Goal: Subscribe to service/newsletter

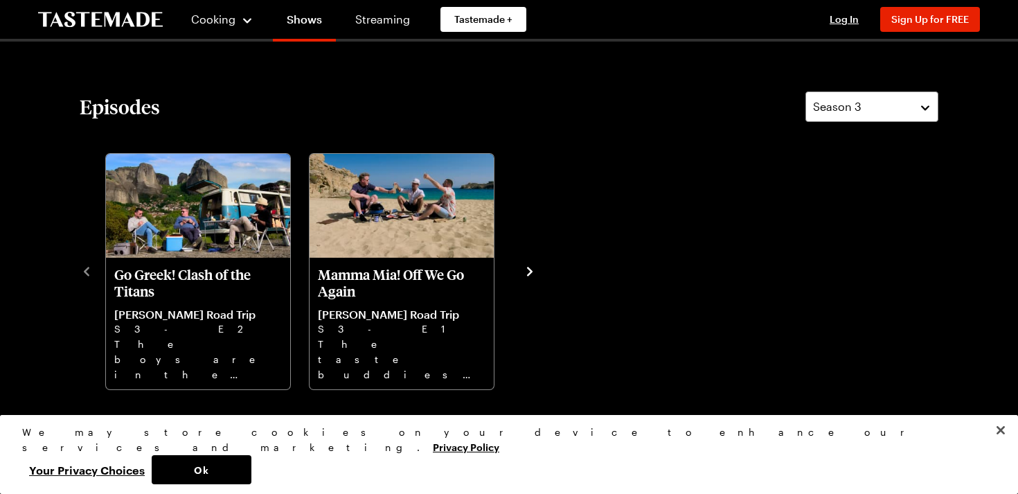
scroll to position [387, 0]
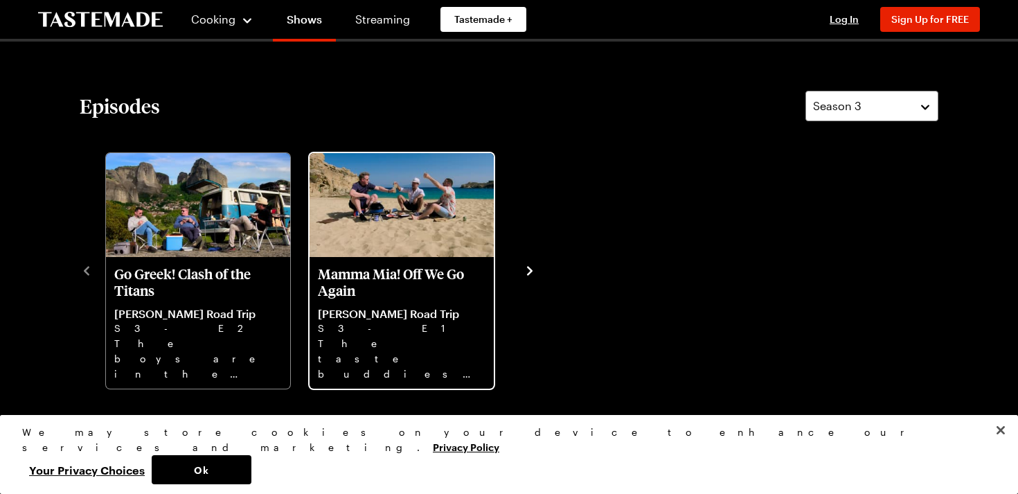
click at [363, 251] on img "Mamma Mia! Off We Go Again" at bounding box center [402, 205] width 184 height 104
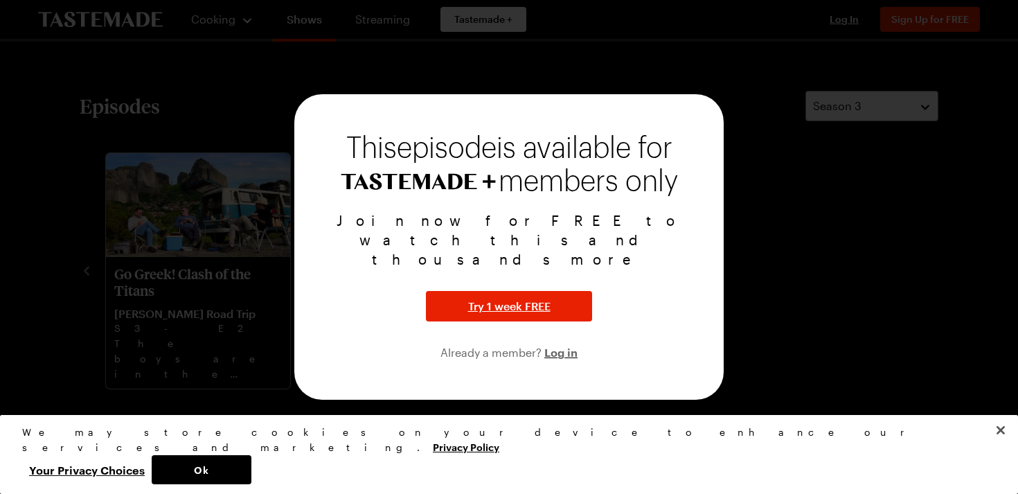
click at [800, 251] on div at bounding box center [509, 247] width 1018 height 494
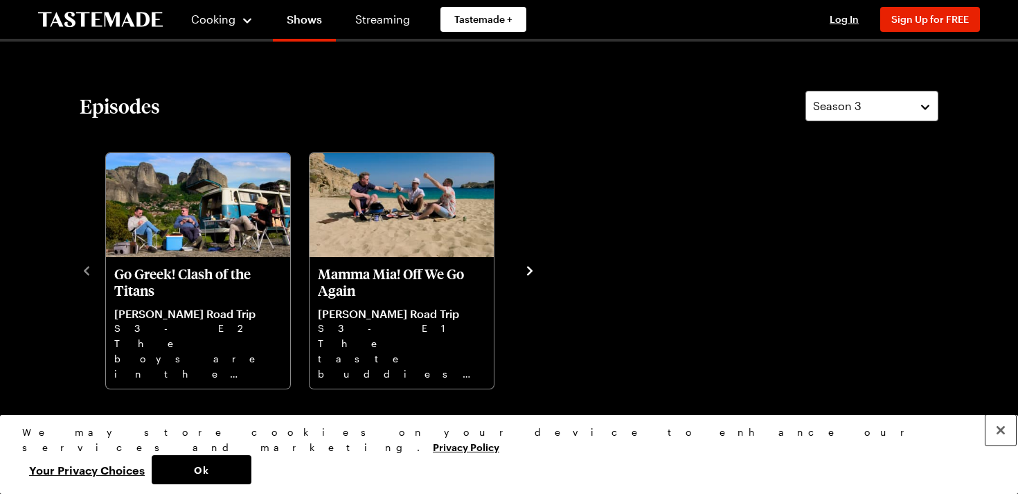
click at [998, 445] on button "Close" at bounding box center [1001, 430] width 30 height 30
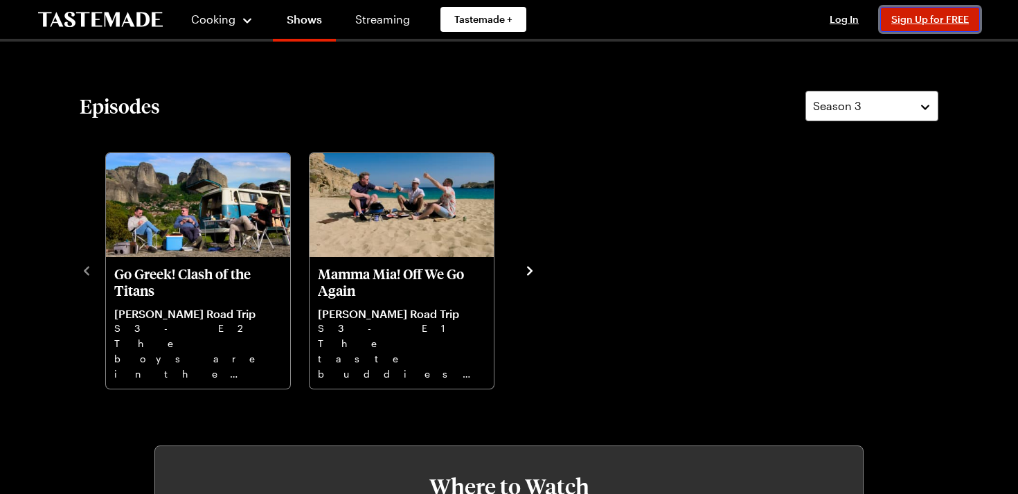
click at [914, 16] on span "Sign Up for FREE" at bounding box center [931, 19] width 78 height 12
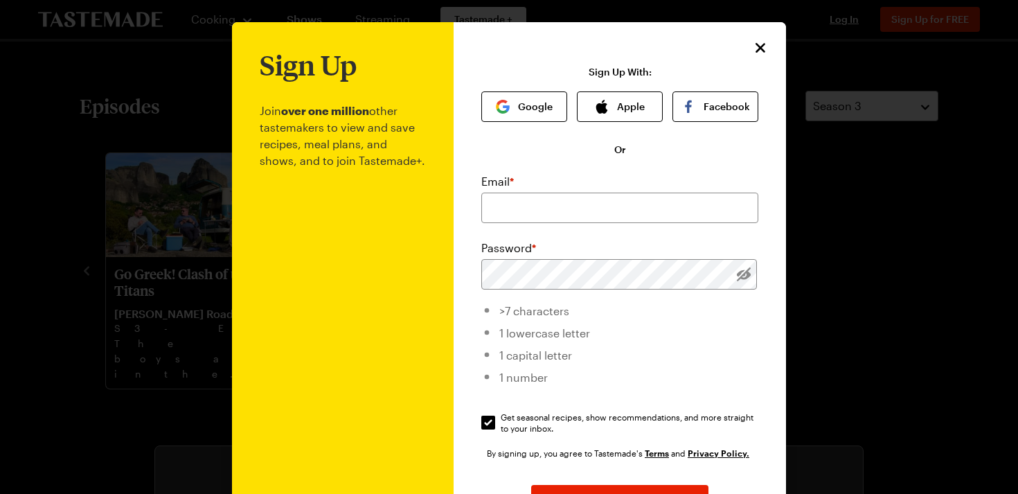
scroll to position [1, 0]
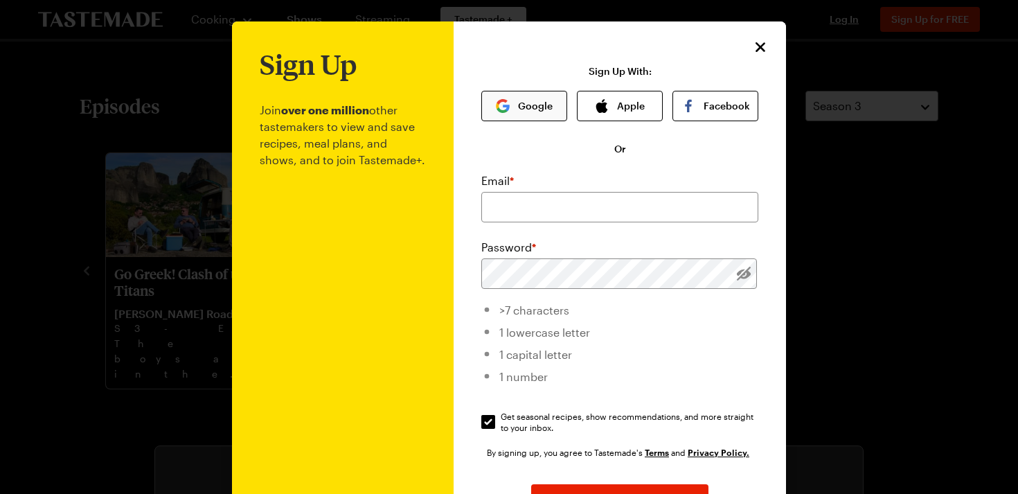
click at [532, 109] on button "Google" at bounding box center [524, 106] width 86 height 30
click at [759, 48] on icon "Close" at bounding box center [761, 47] width 10 height 10
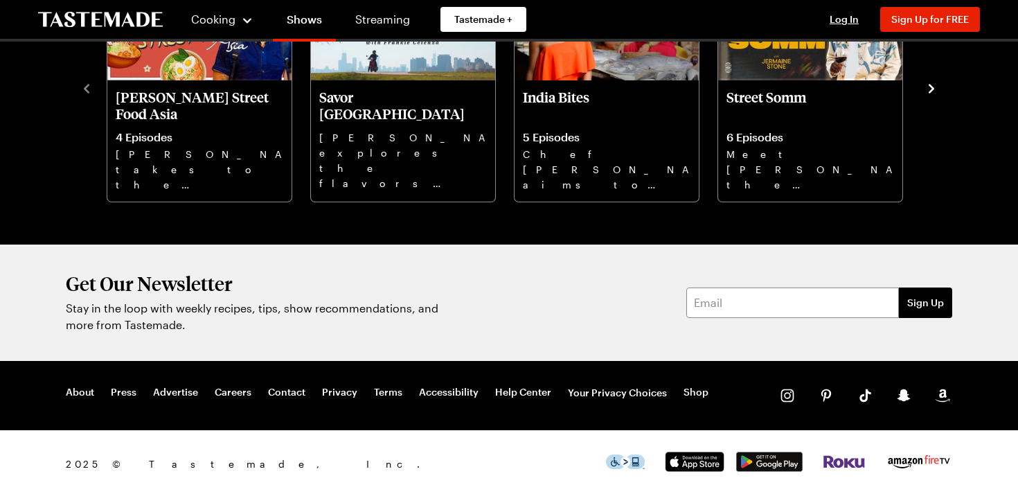
scroll to position [1173, 0]
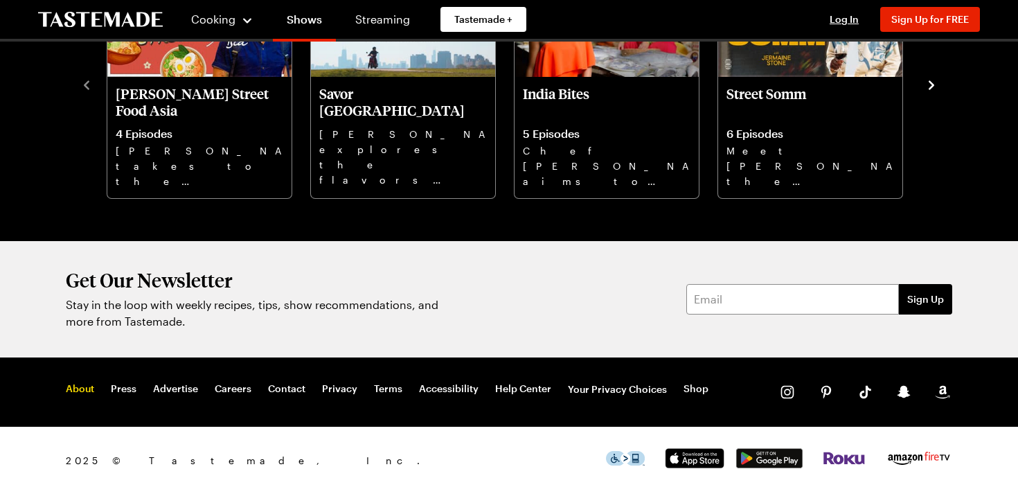
click at [85, 385] on link "About" at bounding box center [80, 389] width 28 height 14
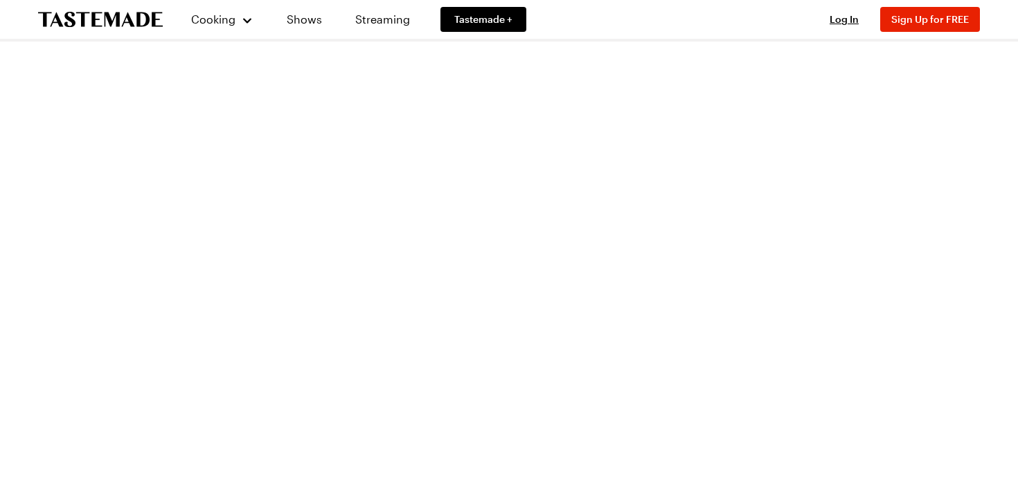
scroll to position [2007, 0]
click at [926, 15] on span "Sign Up for FREE" at bounding box center [931, 19] width 78 height 12
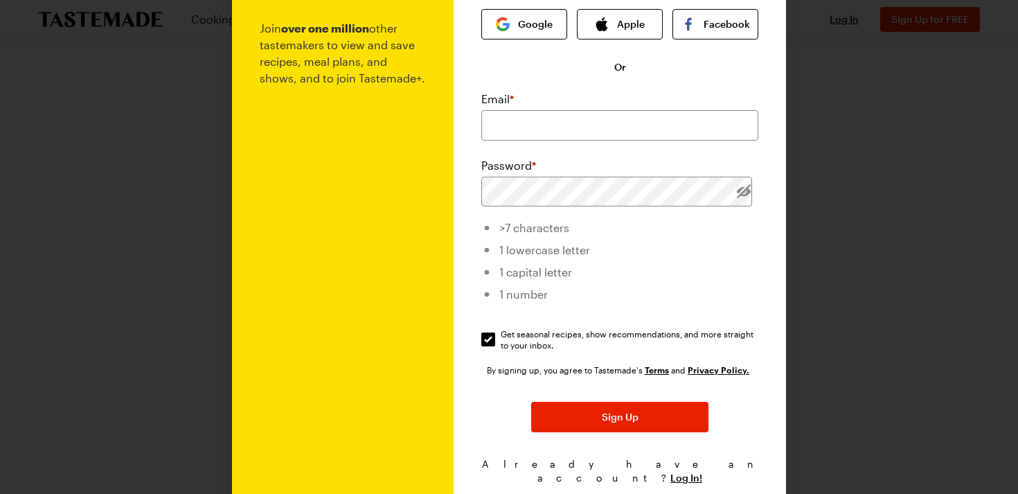
scroll to position [84, 0]
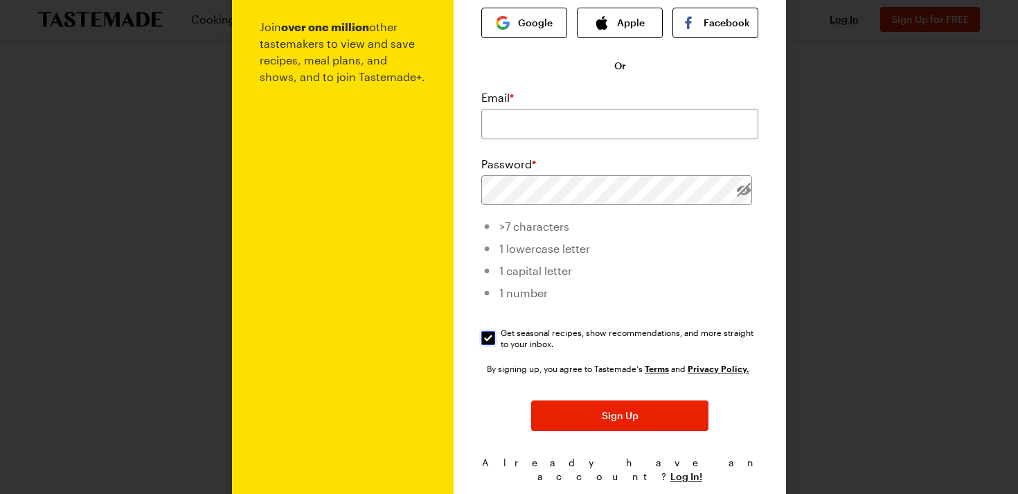
click at [492, 336] on input "Get seasonal recipes, show recommendations, and more straight to your inbox. Ge…" at bounding box center [488, 338] width 14 height 14
checkbox input "false"
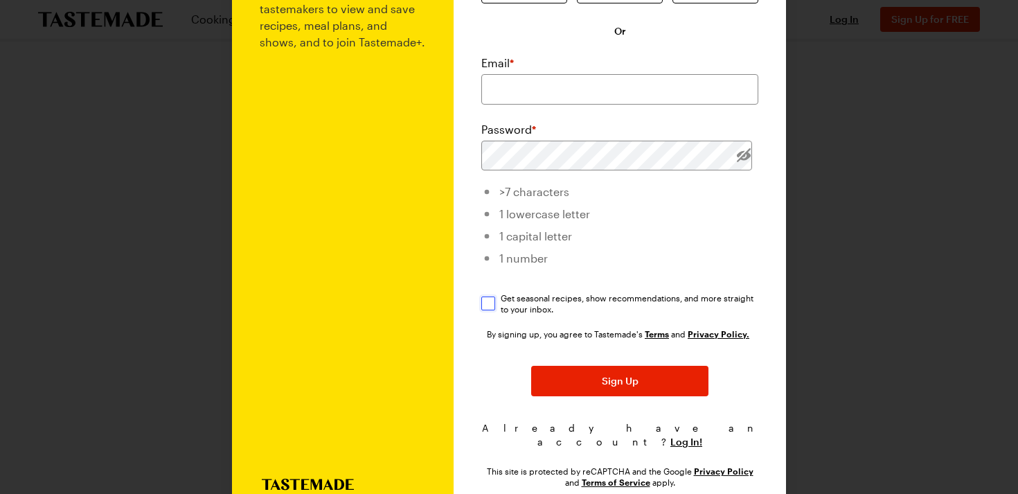
scroll to position [152, 0]
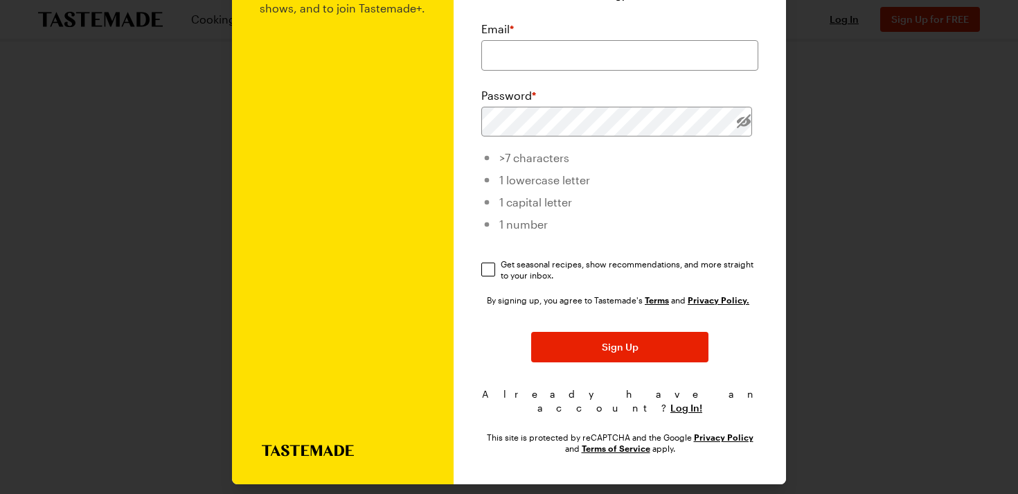
click at [656, 300] on link "Terms" at bounding box center [657, 300] width 24 height 12
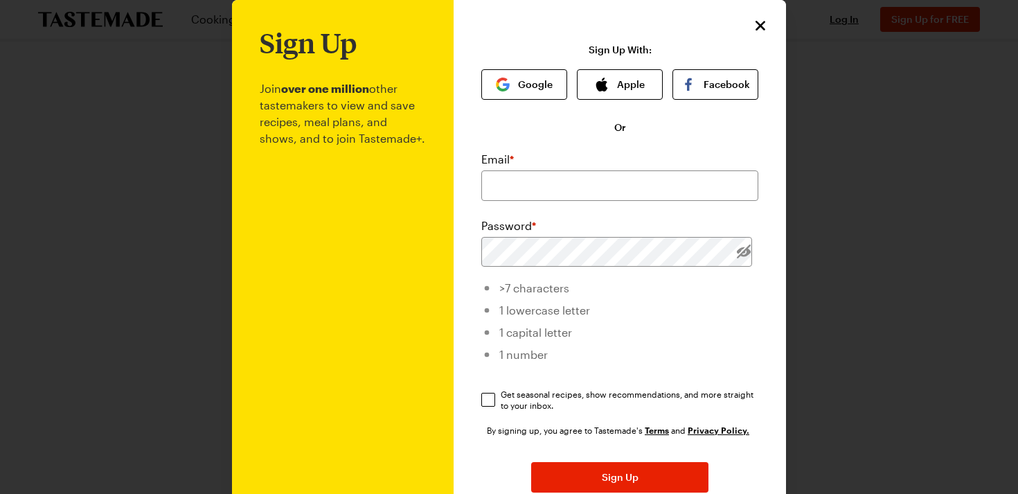
scroll to position [17, 0]
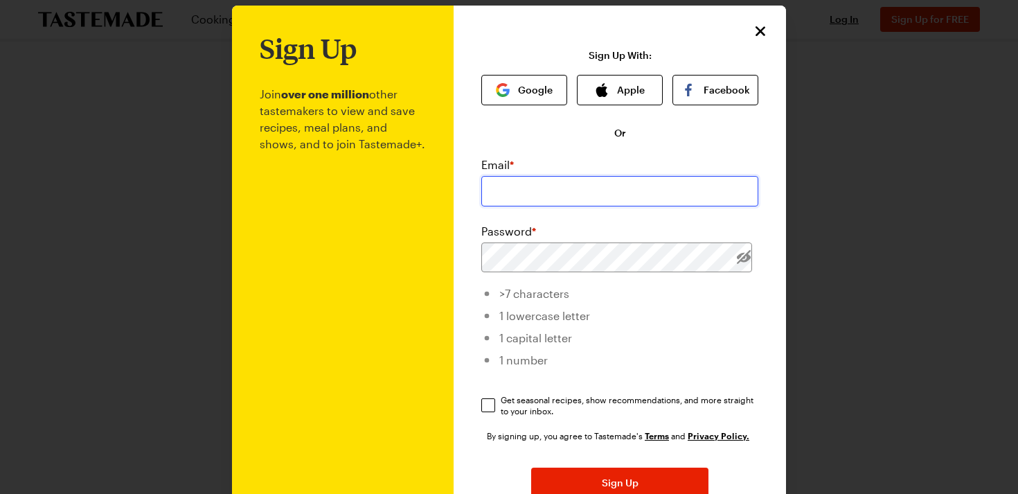
click at [622, 192] on input "email" at bounding box center [619, 191] width 277 height 30
type input "[EMAIL_ADDRESS][DOMAIN_NAME]"
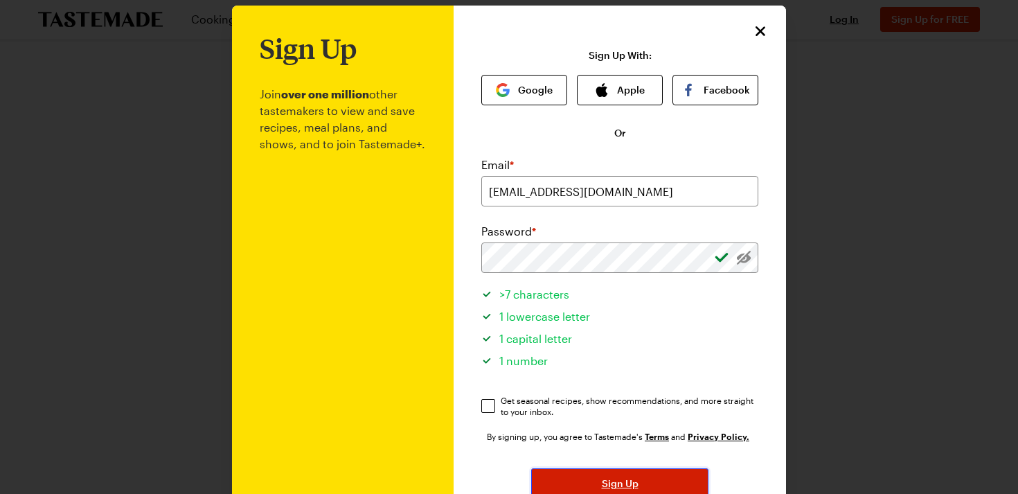
click at [611, 481] on span "Sign Up" at bounding box center [620, 484] width 37 height 14
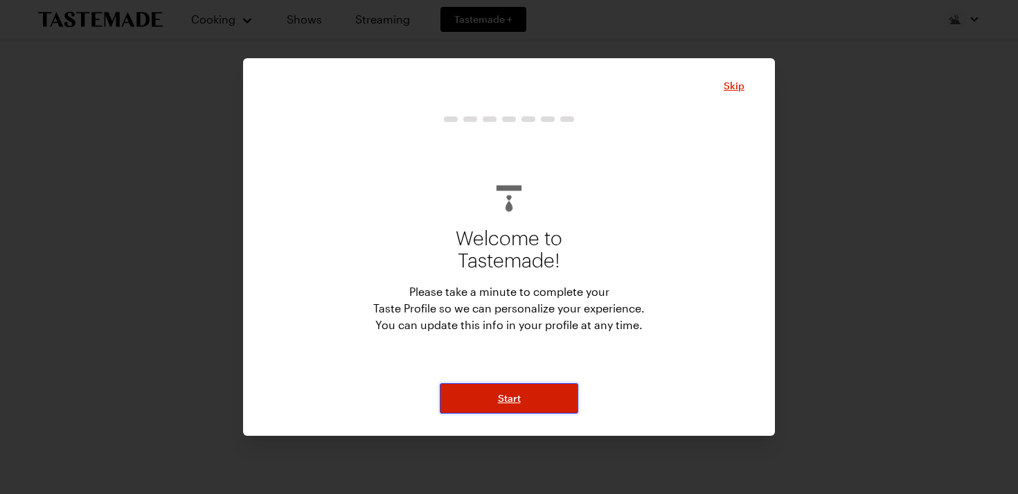
click at [526, 403] on button "Start" at bounding box center [509, 398] width 139 height 30
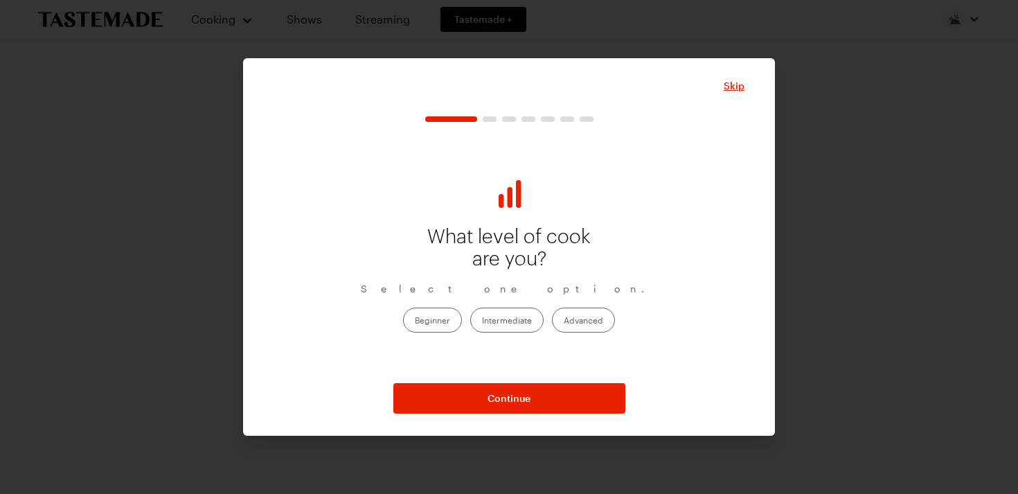
click at [443, 321] on label "Beginner" at bounding box center [432, 320] width 59 height 25
click at [415, 321] on input "Beginner" at bounding box center [415, 321] width 0 height 0
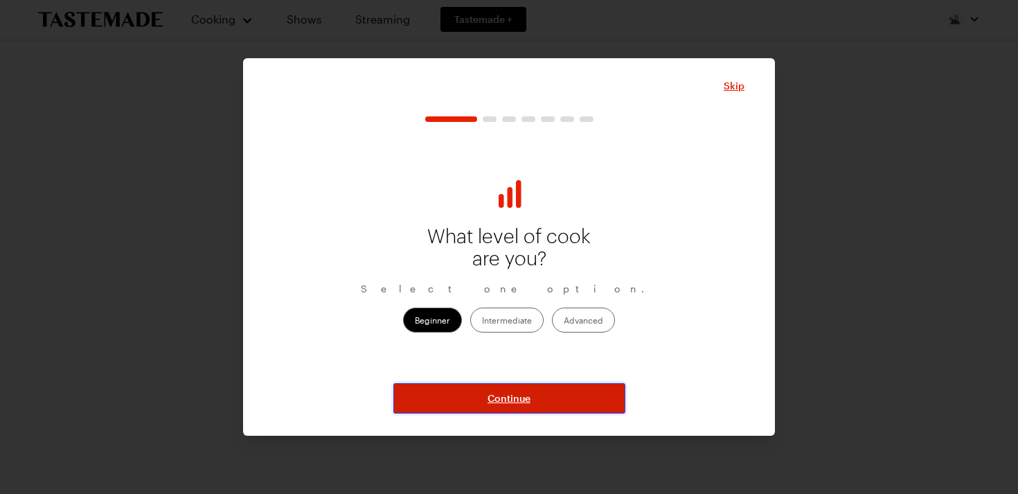
click at [522, 398] on span "Continue" at bounding box center [509, 398] width 43 height 14
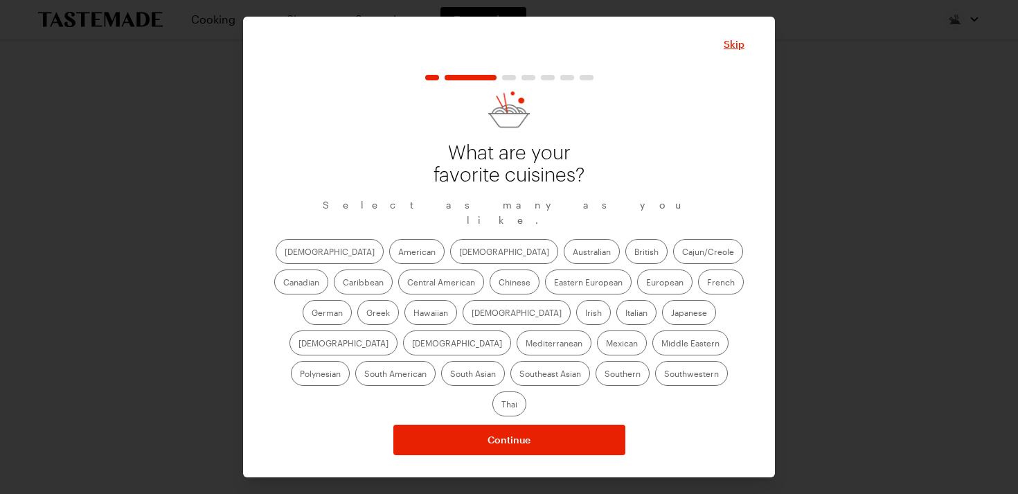
click at [450, 261] on label "[DEMOGRAPHIC_DATA]" at bounding box center [504, 251] width 108 height 25
click at [459, 253] on input "[DEMOGRAPHIC_DATA]" at bounding box center [459, 253] width 0 height 0
click at [490, 294] on label "Chinese" at bounding box center [515, 281] width 50 height 25
click at [499, 283] on input "Chinese" at bounding box center [499, 283] width 0 height 0
click at [399, 300] on label "Greek" at bounding box center [378, 312] width 42 height 25
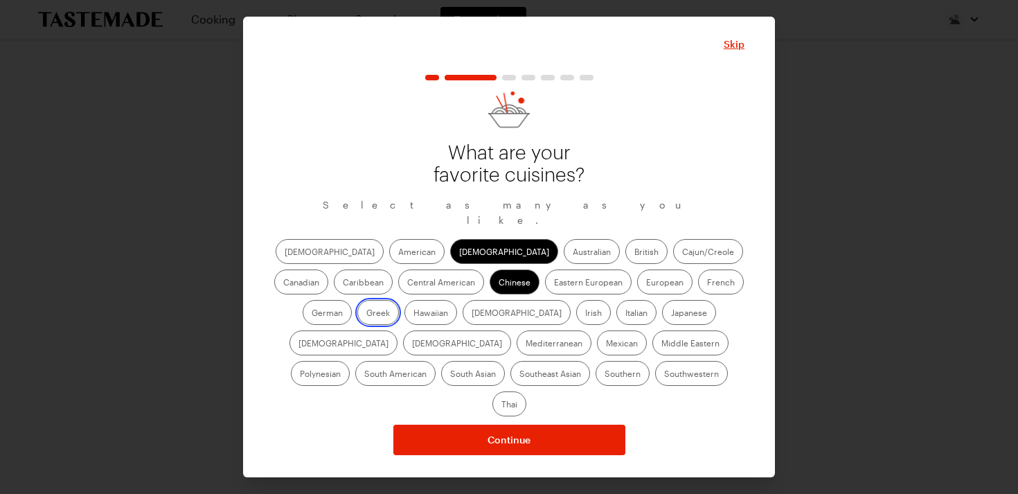
click at [366, 314] on input "Greek" at bounding box center [366, 314] width 0 height 0
click at [463, 317] on label "[DEMOGRAPHIC_DATA]" at bounding box center [517, 312] width 108 height 25
click at [472, 314] on input "[DEMOGRAPHIC_DATA]" at bounding box center [472, 314] width 0 height 0
click at [617, 319] on label "Italian" at bounding box center [637, 312] width 40 height 25
click at [626, 314] on input "Italian" at bounding box center [626, 314] width 0 height 0
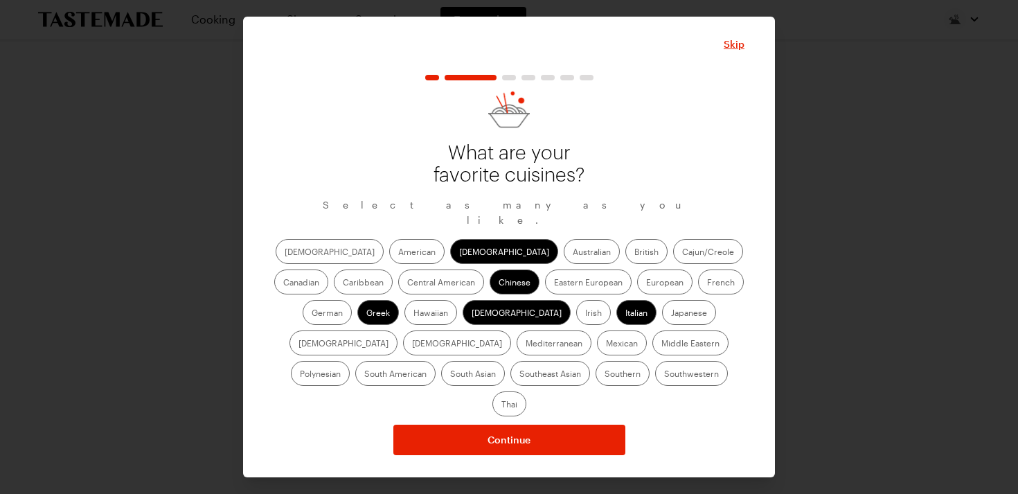
click at [398, 330] on label "[DEMOGRAPHIC_DATA]" at bounding box center [344, 342] width 108 height 25
click at [299, 344] on input "[DEMOGRAPHIC_DATA]" at bounding box center [299, 344] width 0 height 0
click at [592, 330] on label "Mediterranean" at bounding box center [554, 342] width 75 height 25
click at [526, 344] on input "Mediterranean" at bounding box center [526, 344] width 0 height 0
click at [597, 350] on label "Mexican" at bounding box center [622, 342] width 50 height 25
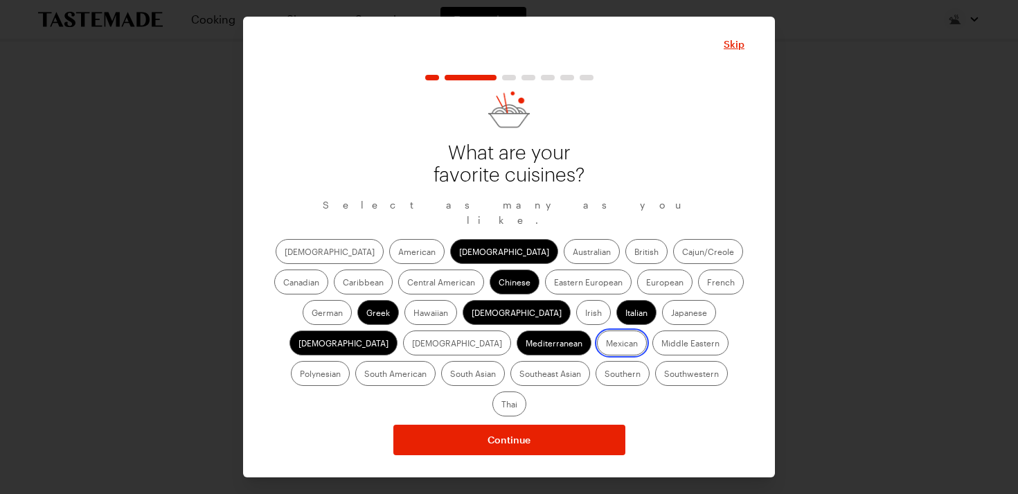
click at [606, 344] on input "Mexican" at bounding box center [606, 344] width 0 height 0
click at [653, 344] on label "Middle Eastern" at bounding box center [691, 342] width 76 height 25
click at [662, 344] on Eastern "Middle Eastern" at bounding box center [662, 344] width 0 height 0
click at [505, 361] on label "South Asian" at bounding box center [473, 373] width 64 height 25
click at [450, 375] on Asian "South Asian" at bounding box center [450, 375] width 0 height 0
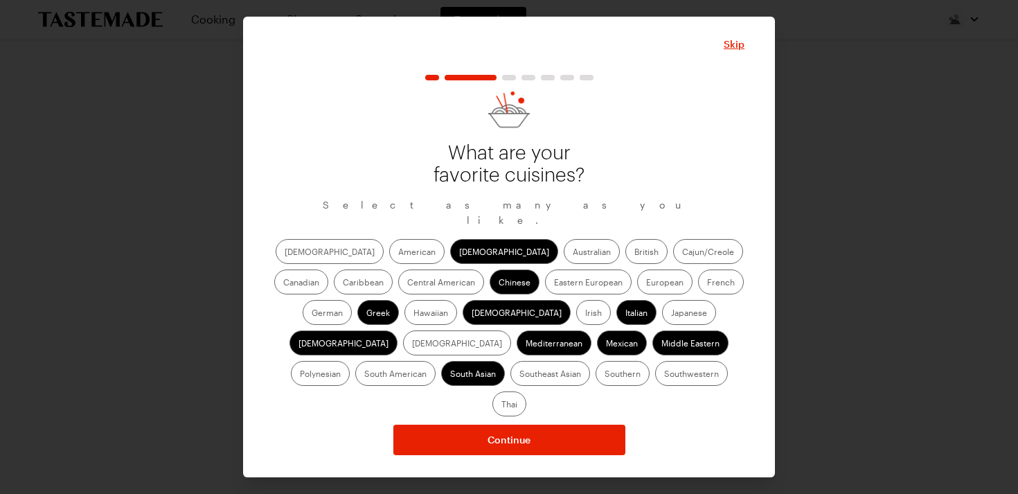
click at [590, 361] on label "Southeast Asian" at bounding box center [551, 373] width 80 height 25
click at [520, 375] on Asian "Southeast Asian" at bounding box center [520, 375] width 0 height 0
click at [526, 391] on label "Thai" at bounding box center [510, 403] width 34 height 25
click at [502, 405] on input "Thai" at bounding box center [502, 405] width 0 height 0
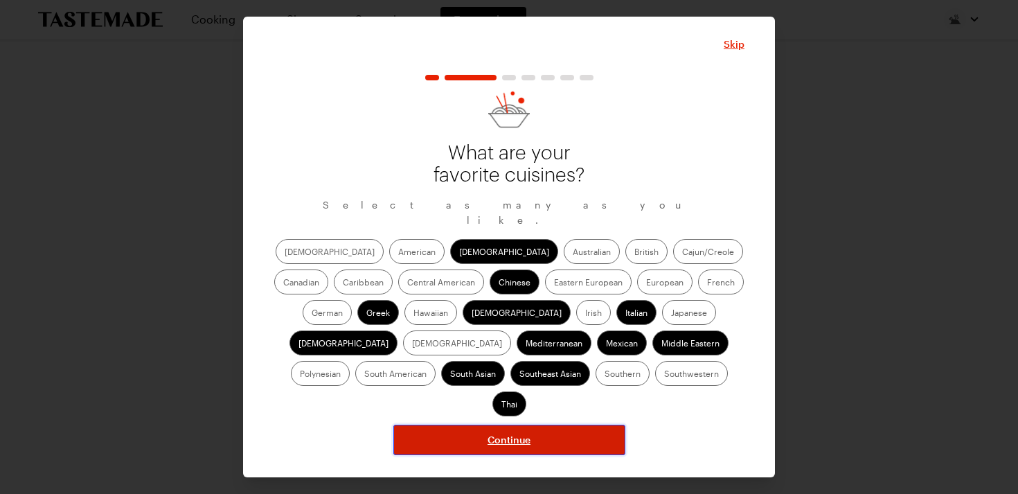
click at [547, 425] on button "Continue" at bounding box center [509, 440] width 232 height 30
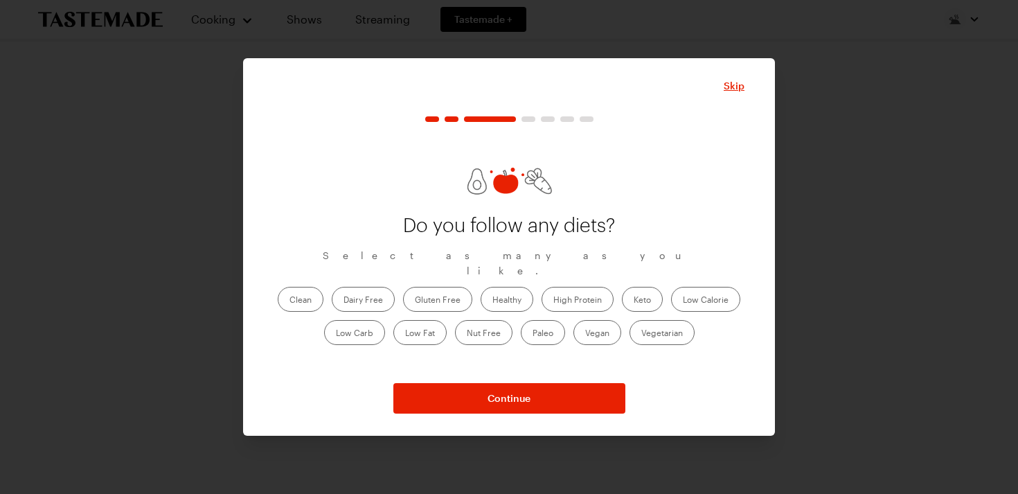
click at [298, 292] on label "Clean" at bounding box center [301, 299] width 46 height 25
click at [290, 301] on input "Clean" at bounding box center [290, 301] width 0 height 0
click at [374, 288] on label "Dairy Free" at bounding box center [363, 299] width 63 height 25
click at [344, 301] on Free "Dairy Free" at bounding box center [344, 301] width 0 height 0
click at [441, 287] on label "Gluten Free" at bounding box center [437, 299] width 69 height 25
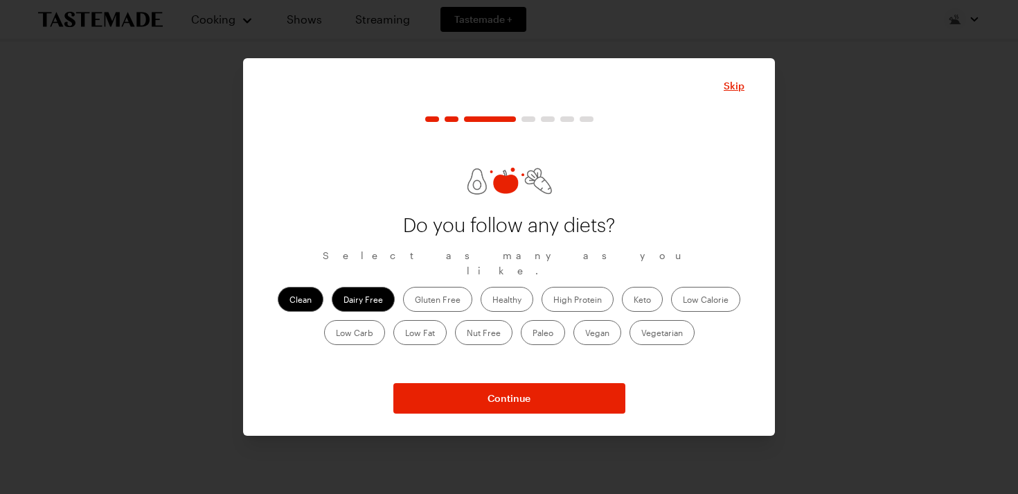
click at [415, 301] on Free "Gluten Free" at bounding box center [415, 301] width 0 height 0
click at [508, 287] on label "Healthy" at bounding box center [507, 299] width 53 height 25
click at [493, 301] on input "Healthy" at bounding box center [493, 301] width 0 height 0
click at [707, 287] on label "Low Calorie" at bounding box center [705, 299] width 69 height 25
click at [683, 301] on Calorie "Low Calorie" at bounding box center [683, 301] width 0 height 0
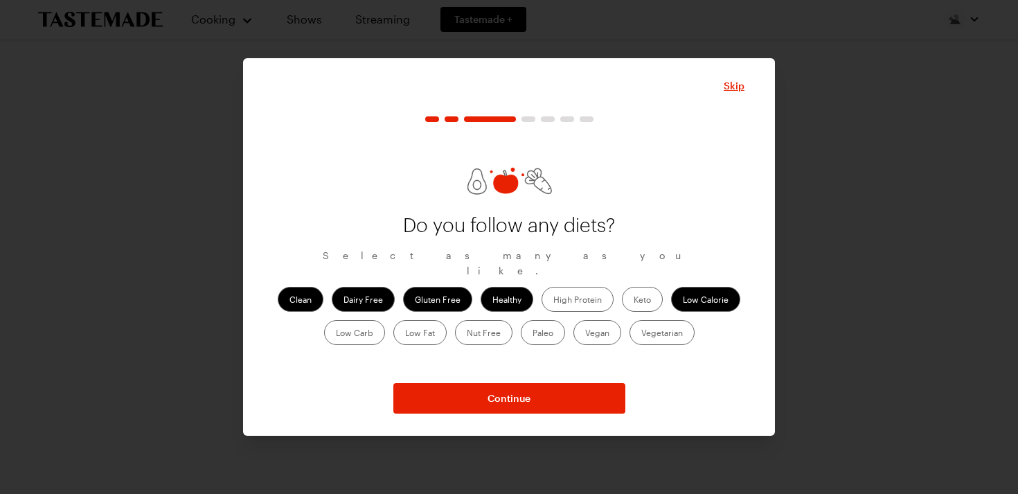
click at [363, 324] on label "Low Carb" at bounding box center [354, 332] width 61 height 25
click at [336, 334] on Carb "Low Carb" at bounding box center [336, 334] width 0 height 0
click at [411, 326] on label "Low Fat" at bounding box center [419, 332] width 53 height 25
click at [405, 334] on Fat "Low Fat" at bounding box center [405, 334] width 0 height 0
click at [587, 321] on label "Vegan" at bounding box center [598, 332] width 48 height 25
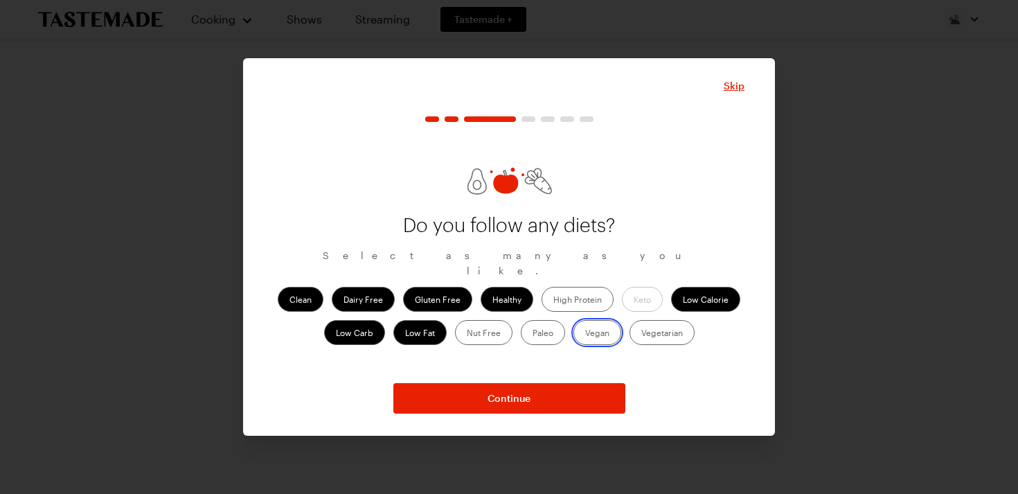
click at [585, 334] on input "Vegan" at bounding box center [585, 334] width 0 height 0
click at [663, 326] on label "Vegetarian" at bounding box center [662, 332] width 65 height 25
click at [641, 334] on input "Vegetarian" at bounding box center [641, 334] width 0 height 0
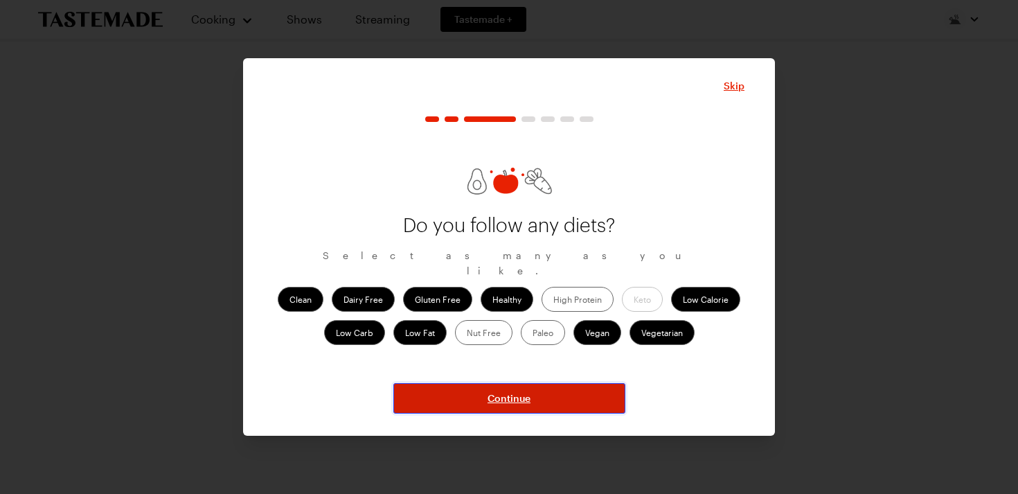
click at [542, 396] on button "Continue" at bounding box center [509, 398] width 232 height 30
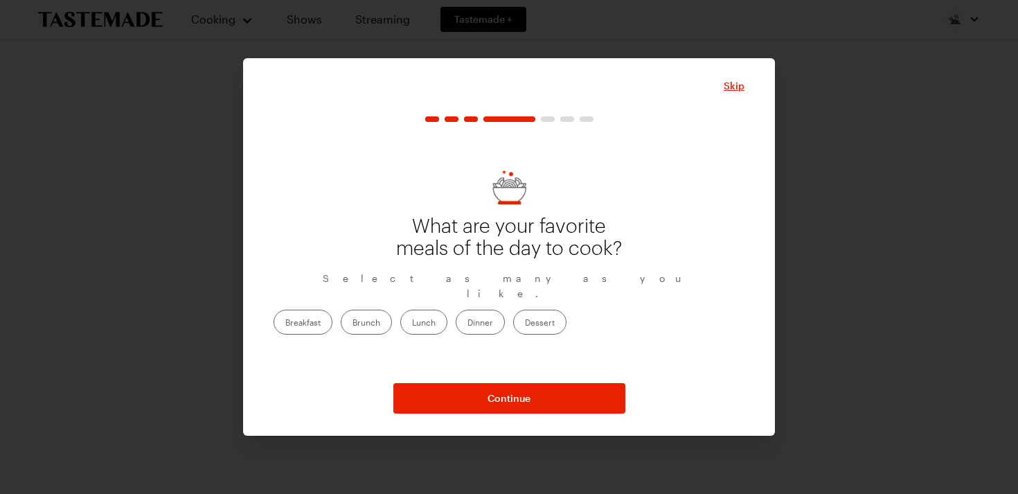
click at [448, 312] on label "Lunch" at bounding box center [423, 322] width 47 height 25
click at [412, 324] on input "Lunch" at bounding box center [412, 324] width 0 height 0
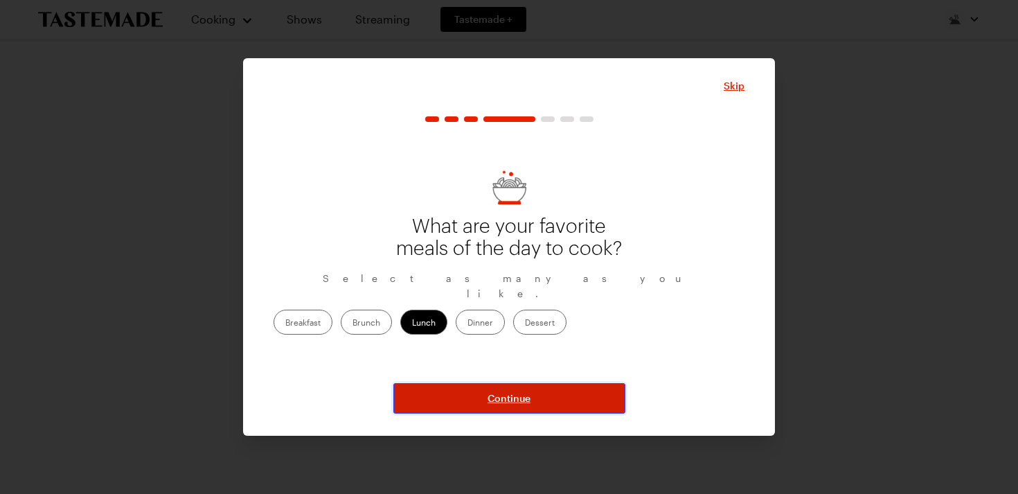
click at [506, 393] on span "Continue" at bounding box center [509, 398] width 43 height 14
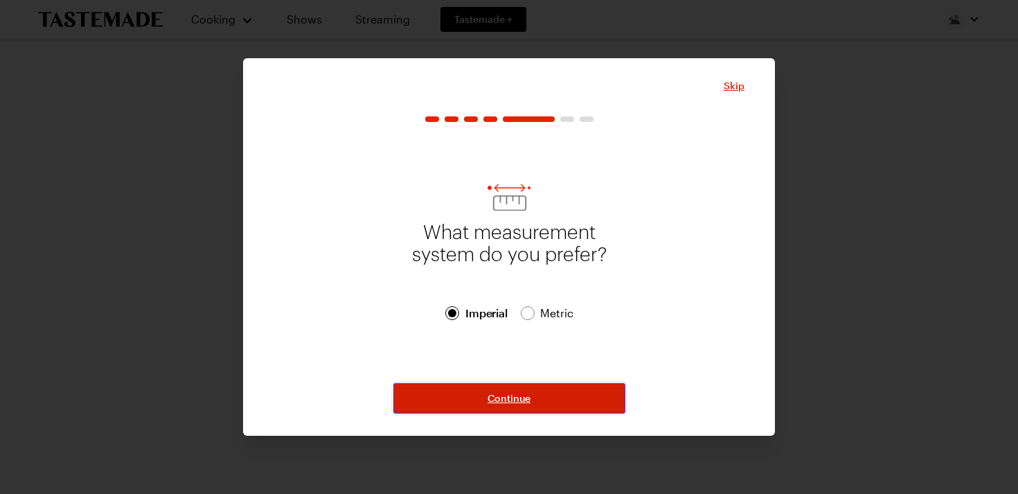
click at [511, 400] on span "Continue" at bounding box center [509, 398] width 43 height 14
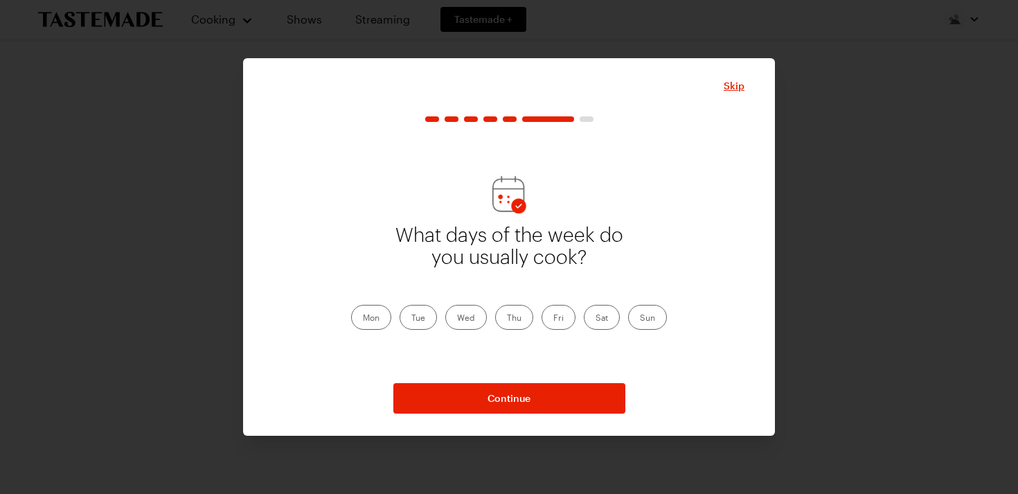
click at [377, 316] on label "Mon" at bounding box center [371, 317] width 40 height 25
click at [363, 319] on input "Mon" at bounding box center [363, 319] width 0 height 0
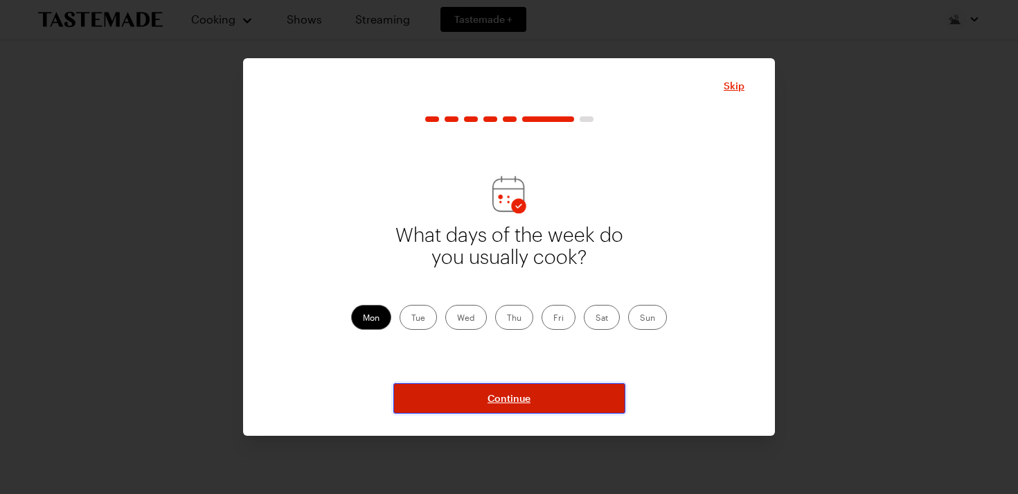
click at [484, 399] on button "Continue" at bounding box center [509, 398] width 232 height 30
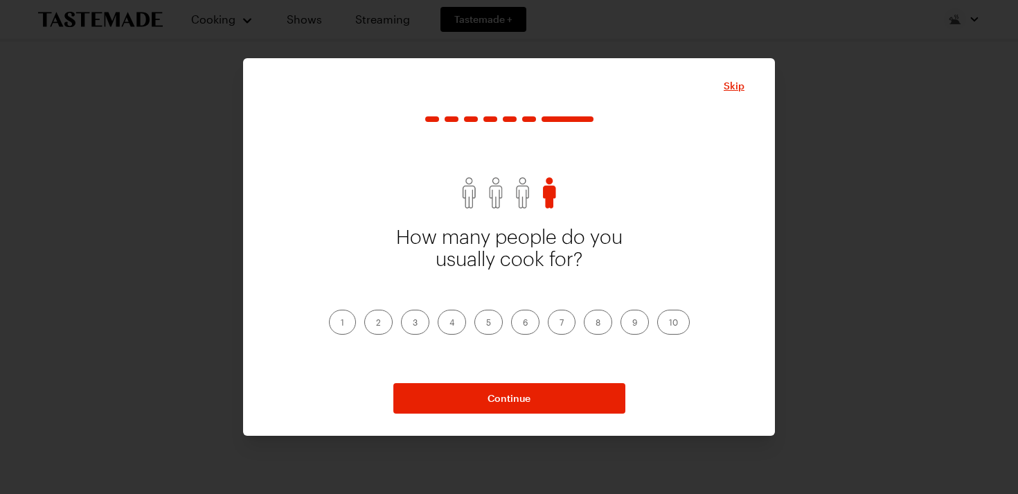
click at [341, 321] on label "1" at bounding box center [342, 322] width 27 height 25
click at [341, 324] on input "1" at bounding box center [341, 324] width 0 height 0
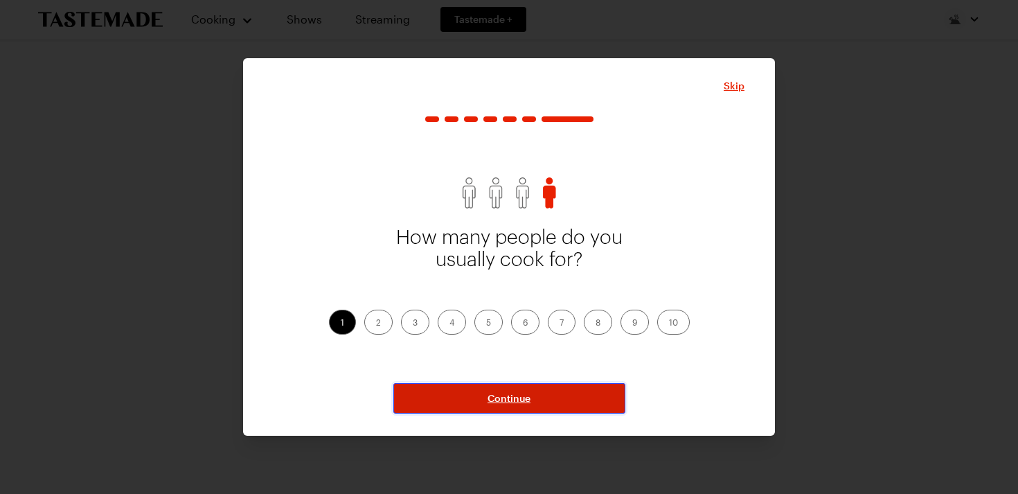
click at [513, 398] on span "Continue" at bounding box center [509, 398] width 43 height 14
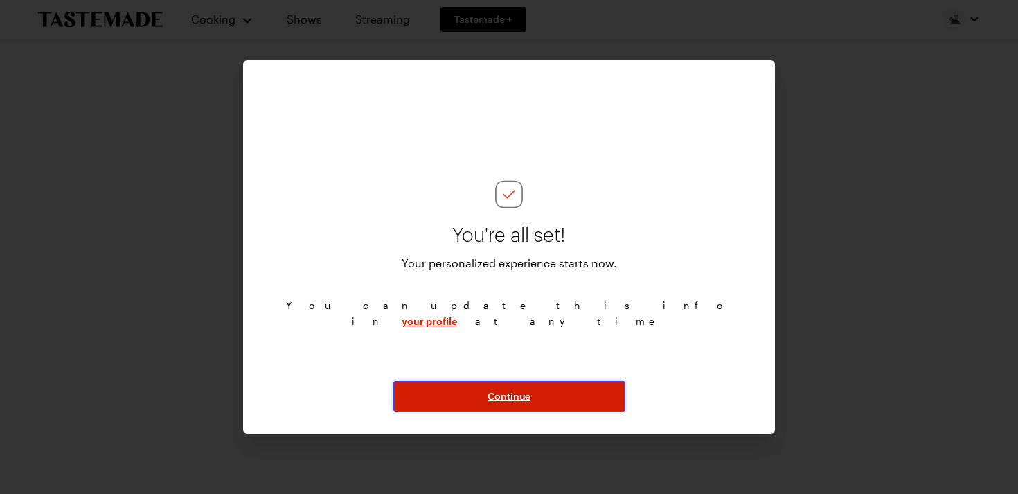
click at [512, 390] on span "Continue" at bounding box center [509, 396] width 43 height 14
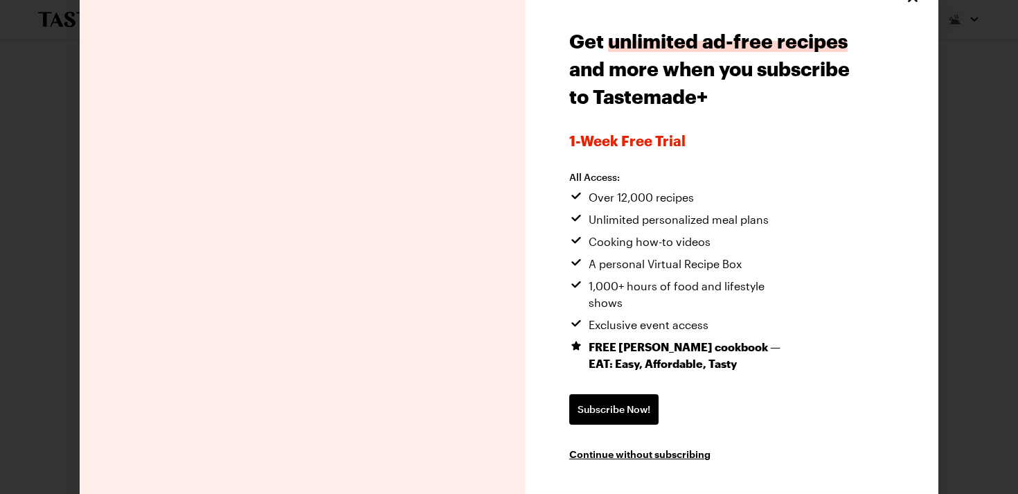
scroll to position [34, 0]
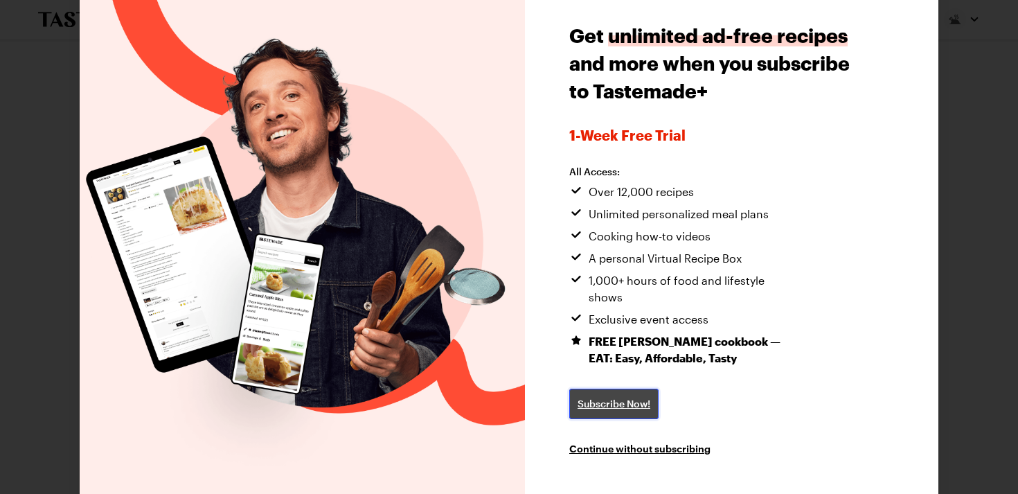
click at [635, 389] on link "Subscribe Now!" at bounding box center [613, 404] width 89 height 30
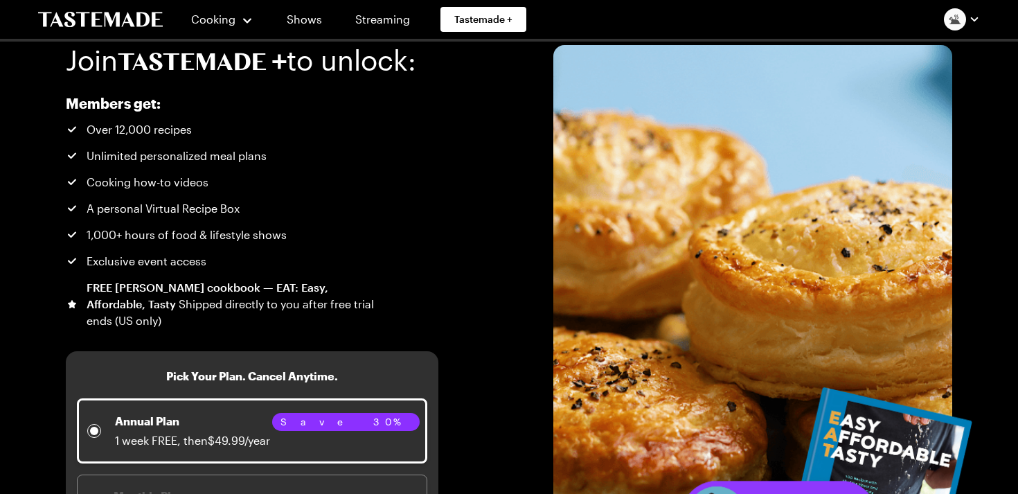
scroll to position [39, 0]
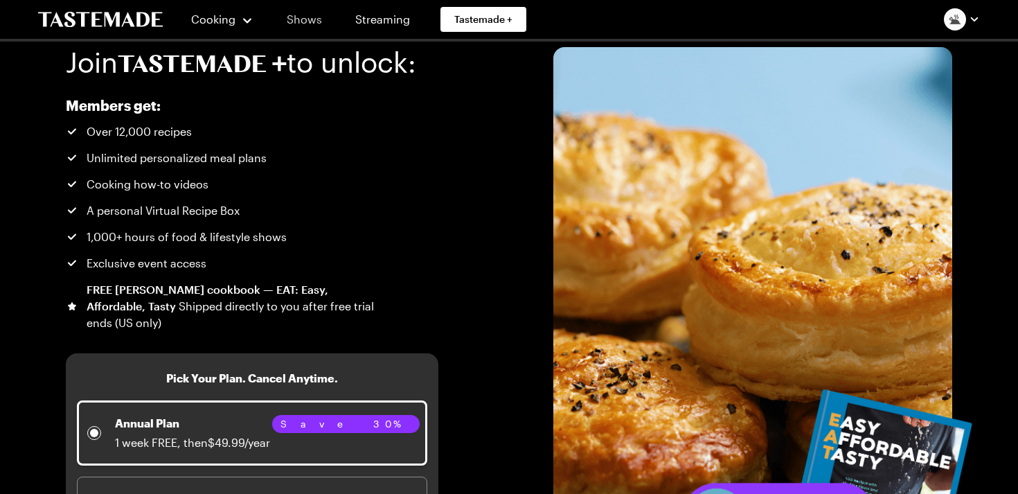
click at [312, 17] on link "Shows" at bounding box center [304, 19] width 63 height 39
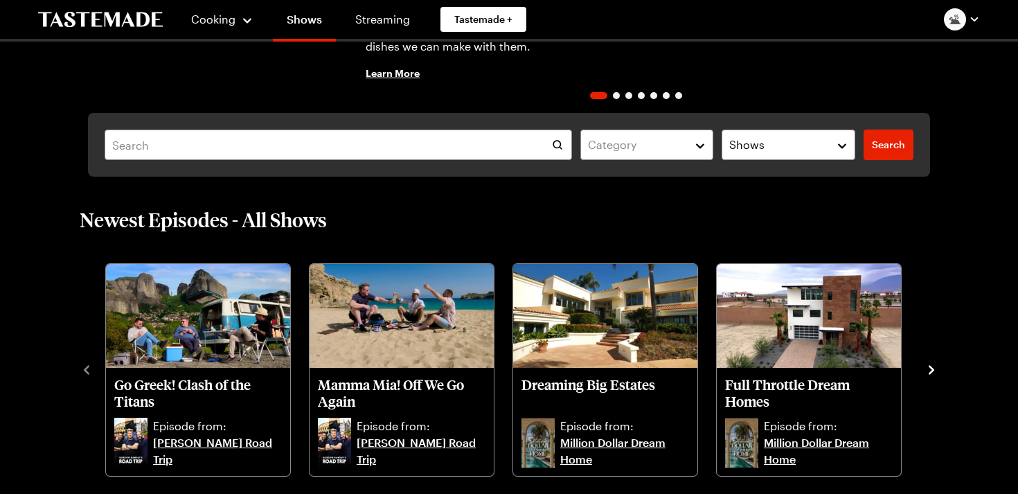
scroll to position [299, 0]
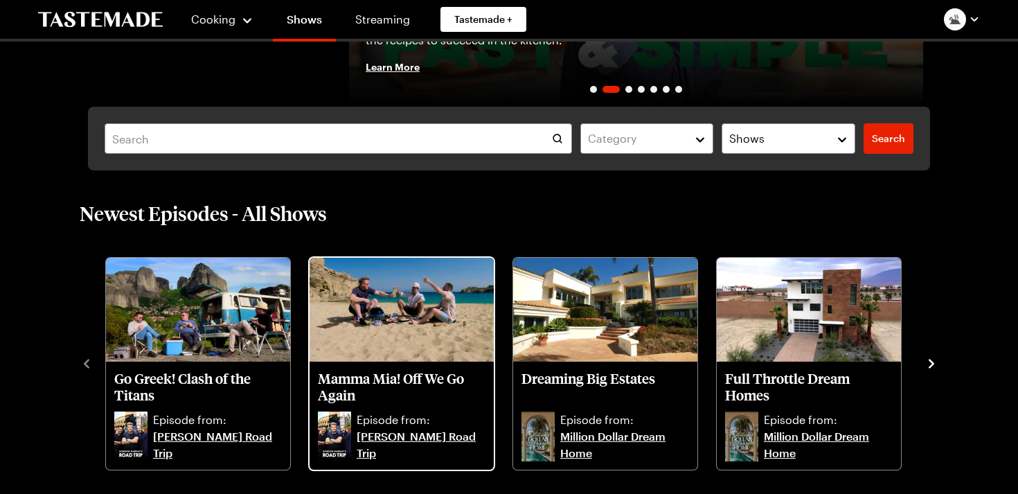
click at [402, 314] on img "Mamma Mia! Off We Go Again" at bounding box center [402, 310] width 184 height 104
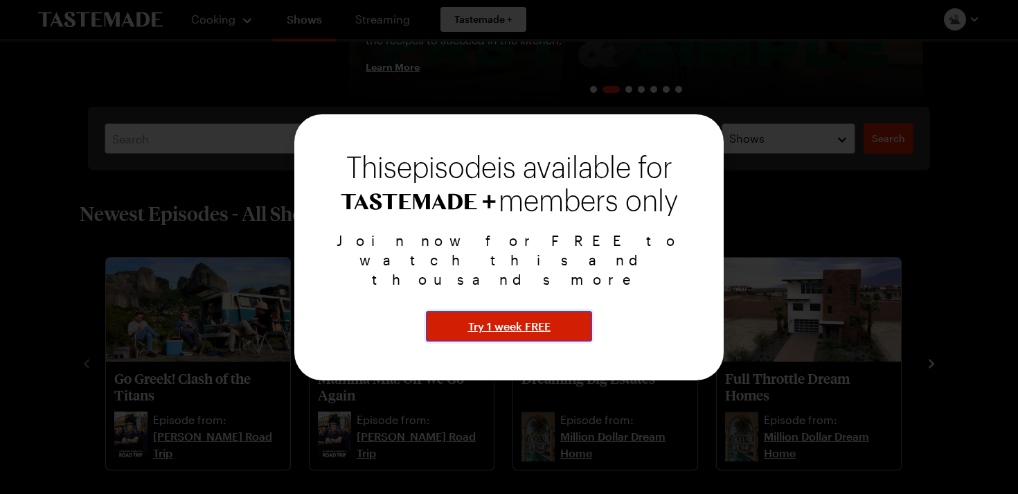
click at [489, 318] on span "Try 1 week FREE" at bounding box center [509, 326] width 82 height 17
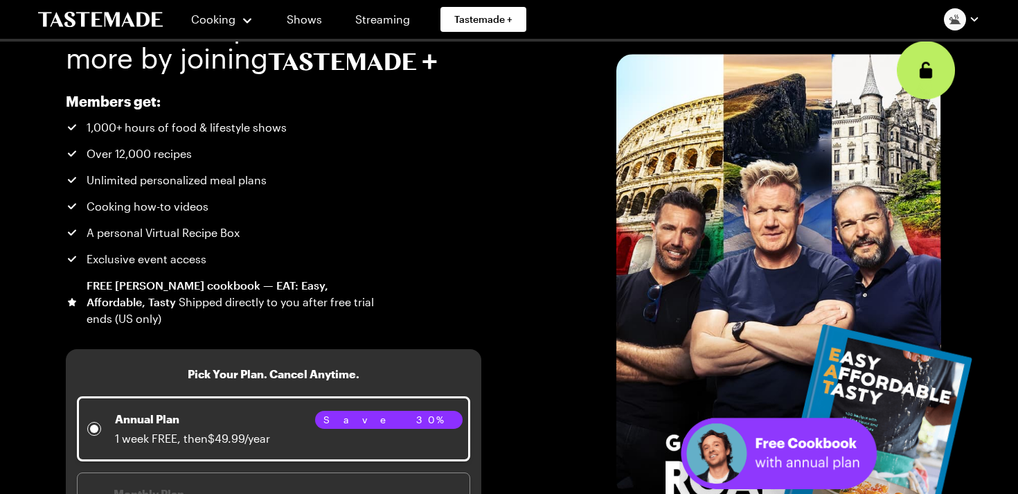
scroll to position [51, 0]
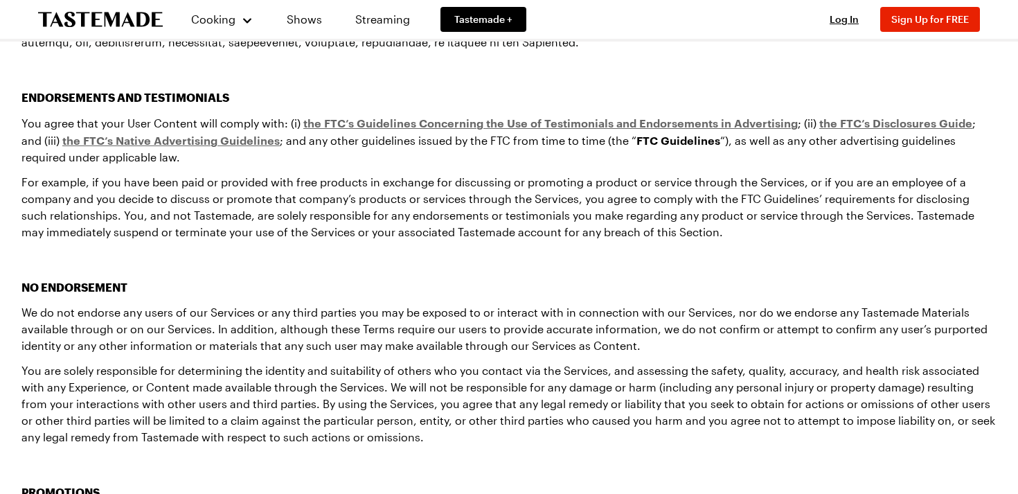
scroll to position [2983, 0]
